Goal: Transaction & Acquisition: Obtain resource

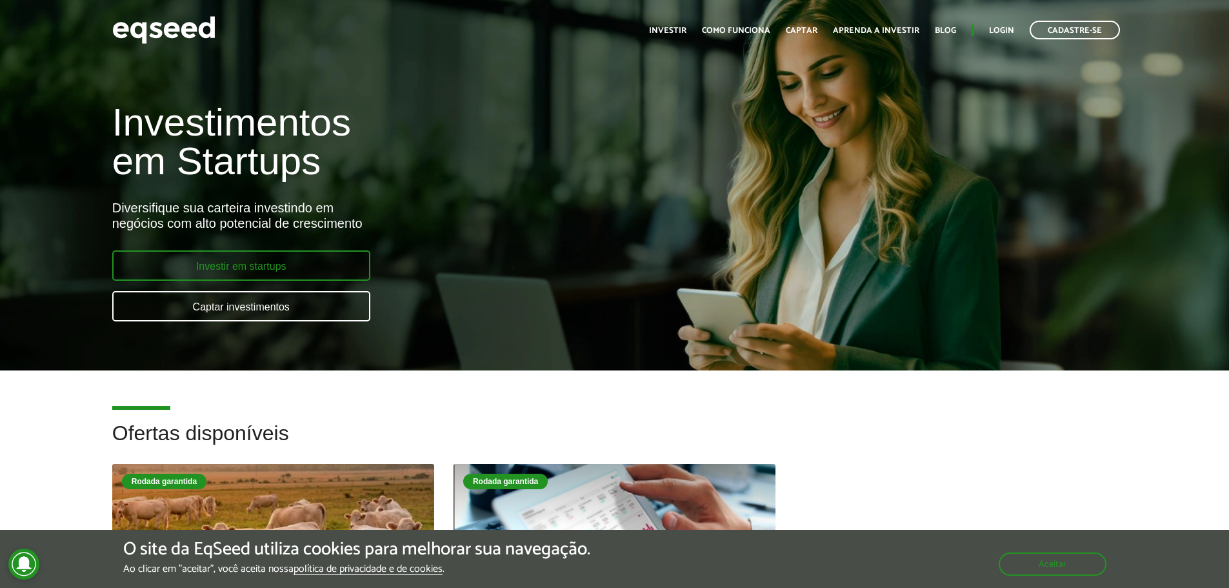
click at [292, 263] on link "Investir em startups" at bounding box center [241, 265] width 258 height 30
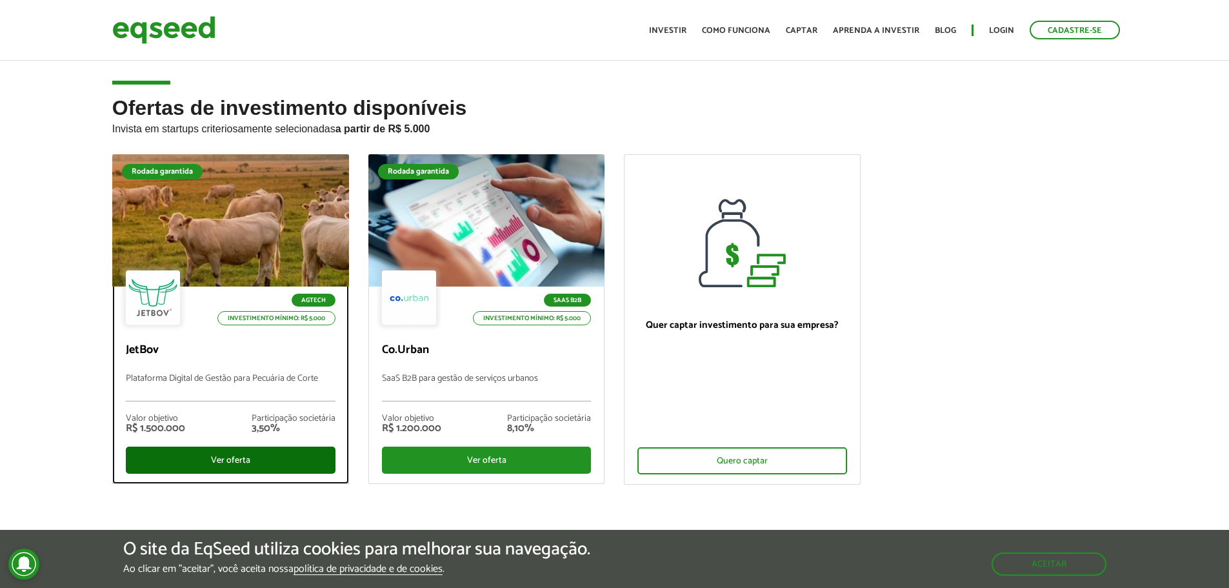
click at [233, 459] on div "Ver oferta" at bounding box center [231, 460] width 210 height 27
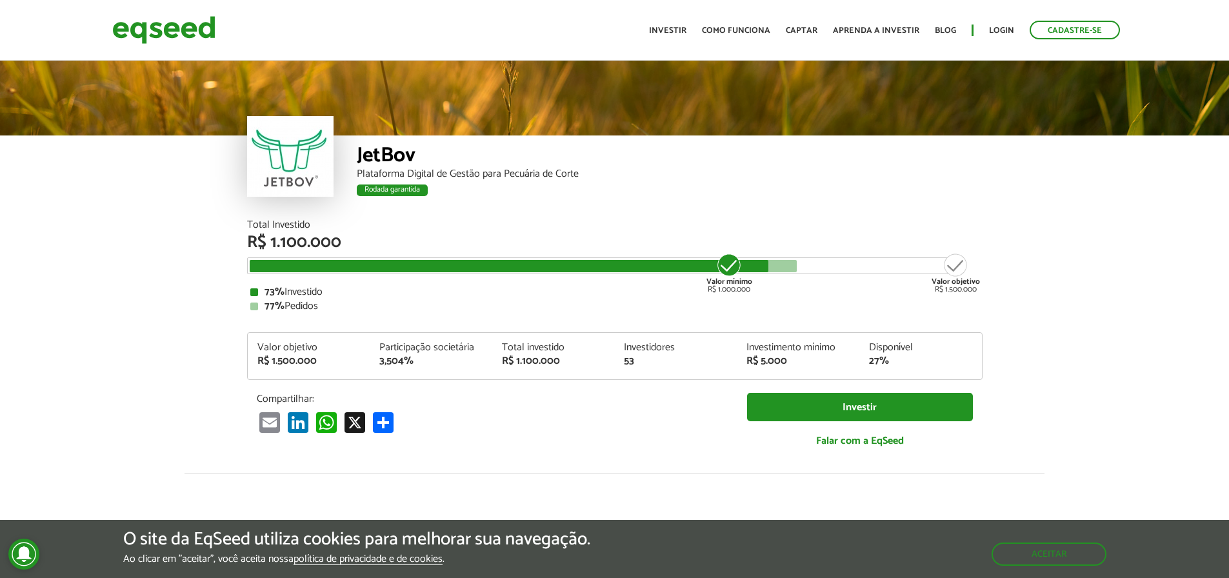
scroll to position [1613, 0]
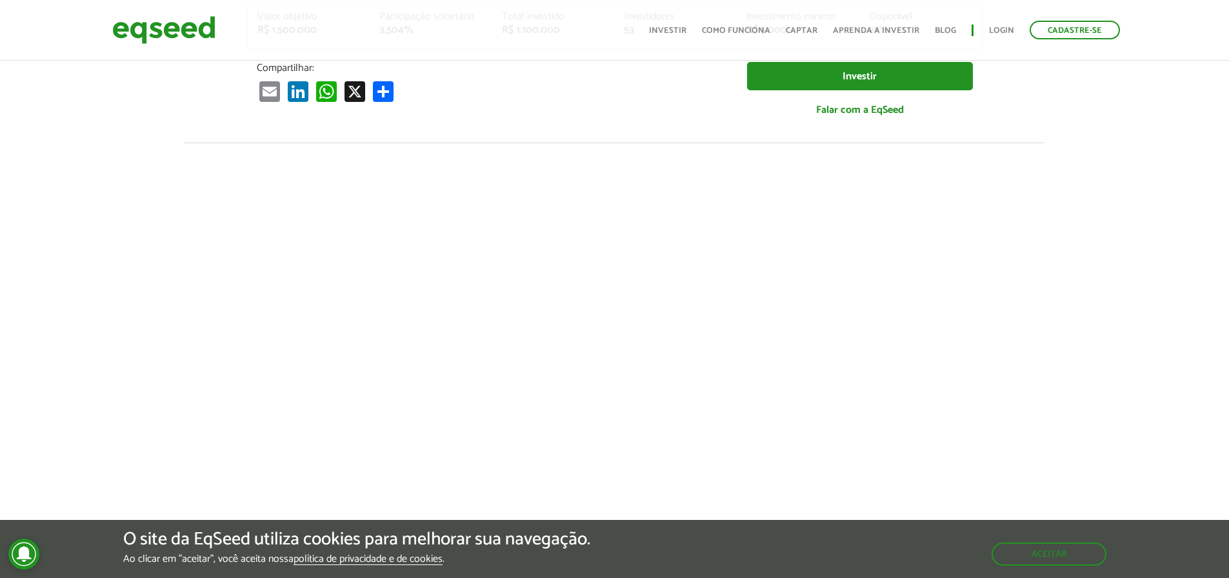
scroll to position [323, 0]
